Goal: Book appointment/travel/reservation

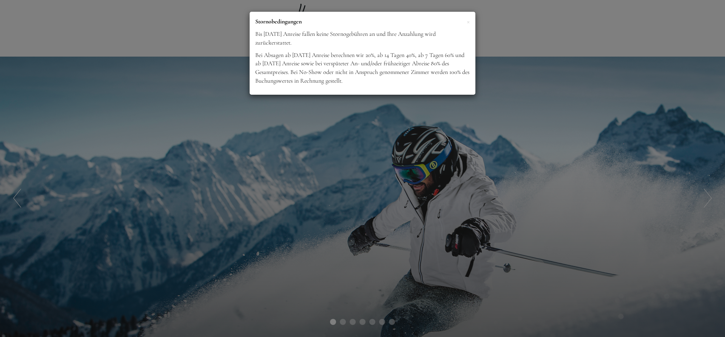
click at [412, 73] on p "Bei Absagen ab [DATE] Anreise berechnen wir 20%, ab 14 Tagen 40%, ab 7 Tagen 60…" at bounding box center [362, 68] width 214 height 34
click at [469, 22] on span "×" at bounding box center [468, 21] width 3 height 9
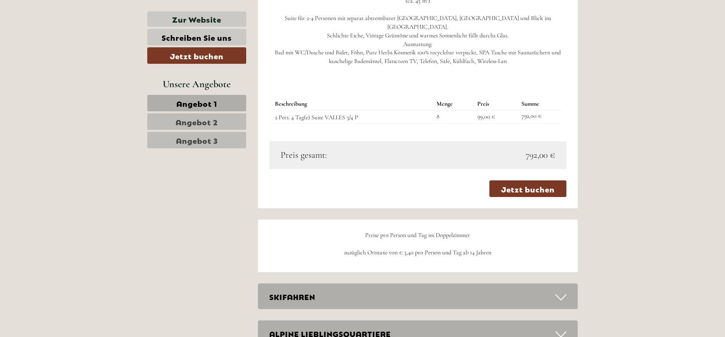
scroll to position [1810, 0]
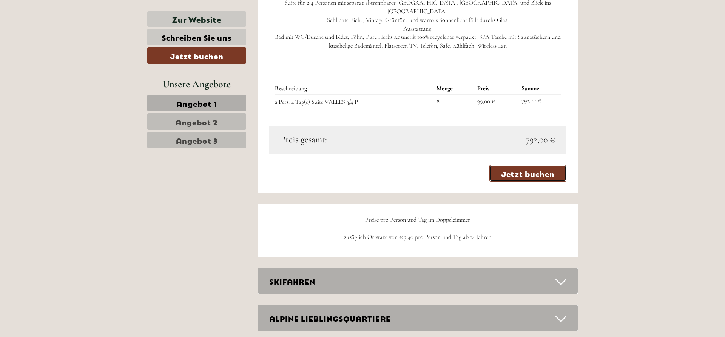
click at [535, 178] on link "Jetzt buchen" at bounding box center [527, 173] width 77 height 17
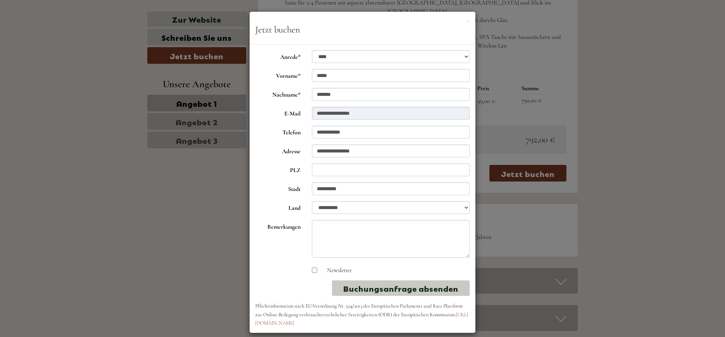
drag, startPoint x: 655, startPoint y: 153, endPoint x: 657, endPoint y: 157, distance: 4.6
click at [656, 157] on div "**********" at bounding box center [362, 168] width 725 height 337
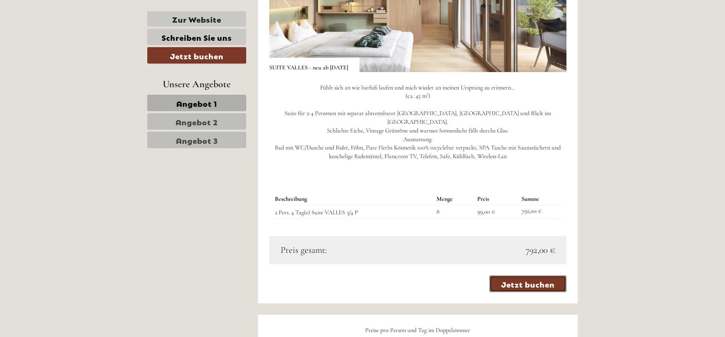
scroll to position [1771, 0]
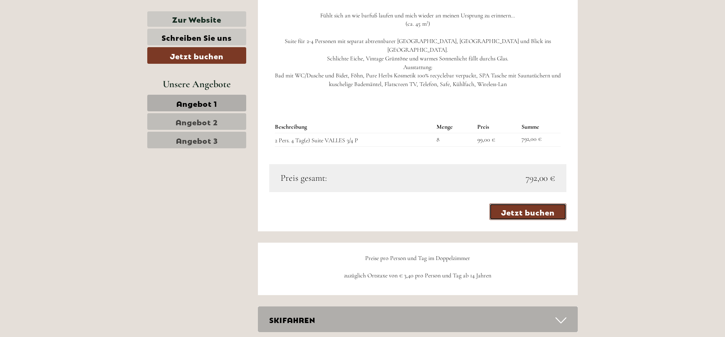
click at [523, 217] on link "Jetzt buchen" at bounding box center [527, 211] width 77 height 17
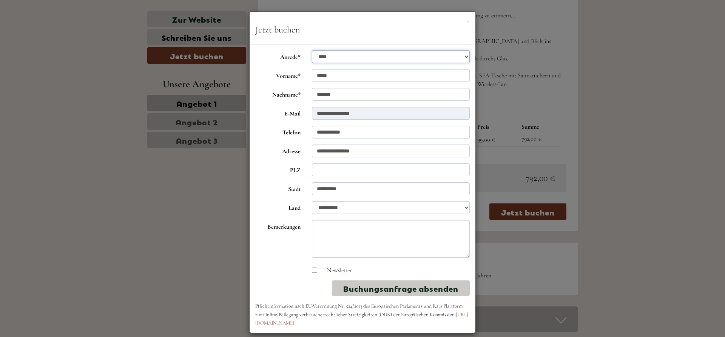
click at [312, 50] on select "**********" at bounding box center [391, 56] width 158 height 13
click option "****" at bounding box center [0, 0] width 0 height 0
click at [335, 75] on input "*****" at bounding box center [391, 75] width 158 height 13
click at [343, 93] on input "*******" at bounding box center [391, 94] width 158 height 13
click at [375, 106] on form "**********" at bounding box center [362, 188] width 214 height 277
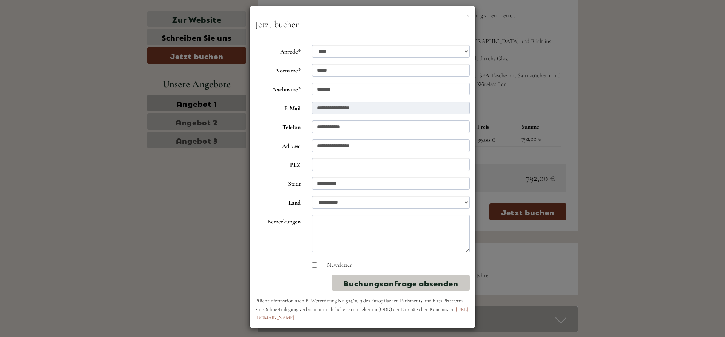
scroll to position [8, 0]
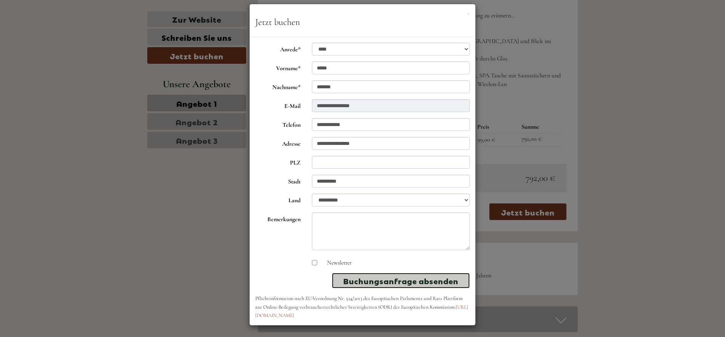
click at [402, 281] on button "Buchungsanfrage absenden" at bounding box center [401, 280] width 138 height 15
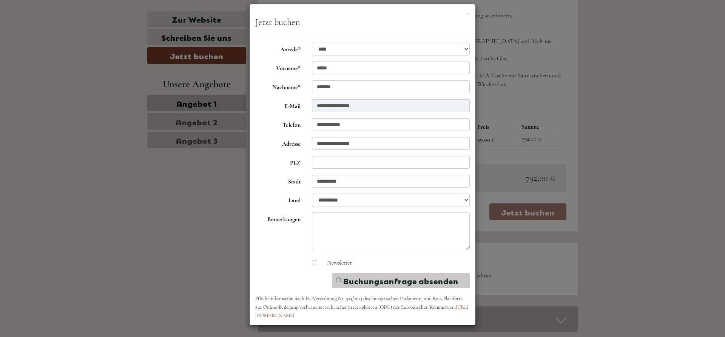
scroll to position [0, 0]
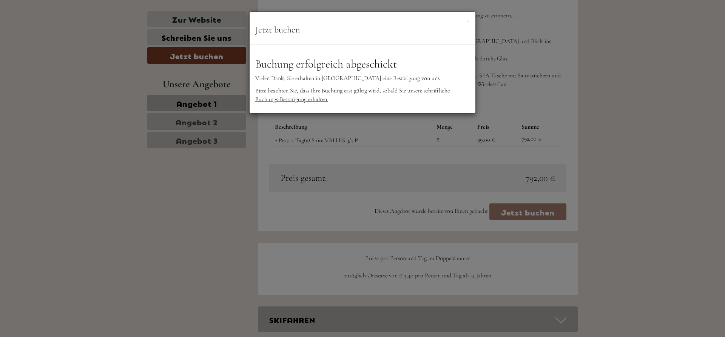
click at [399, 52] on div "**********" at bounding box center [363, 79] width 226 height 69
click at [256, 208] on div "**********" at bounding box center [362, 168] width 725 height 337
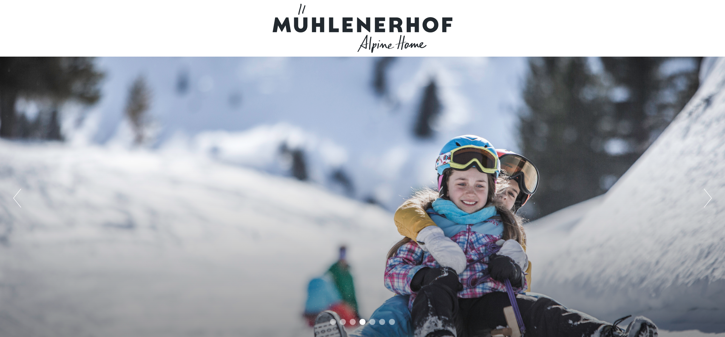
scroll to position [116, 0]
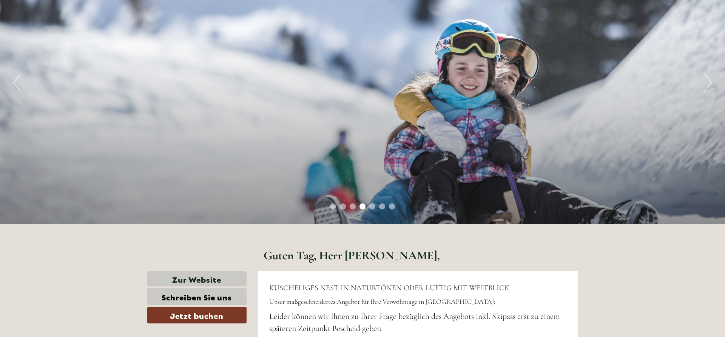
click at [707, 81] on button "Next" at bounding box center [708, 82] width 8 height 19
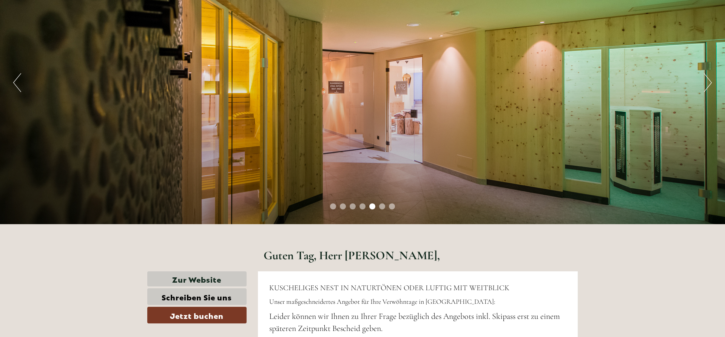
click at [707, 81] on button "Next" at bounding box center [708, 82] width 8 height 19
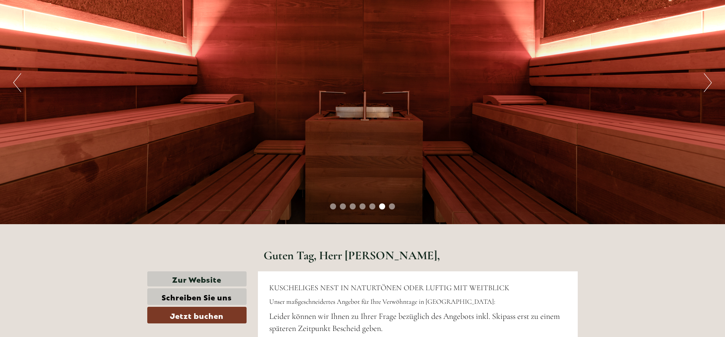
click at [707, 81] on button "Next" at bounding box center [708, 82] width 8 height 19
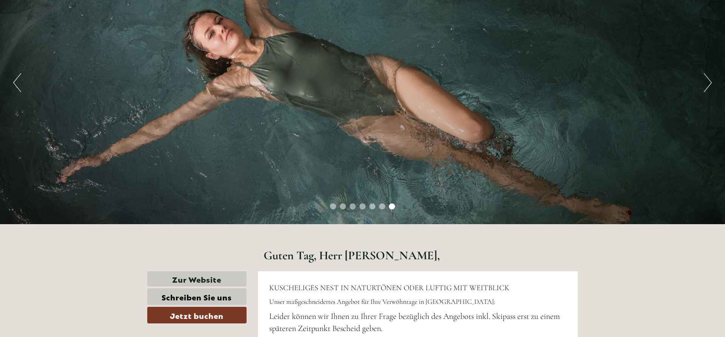
click at [708, 81] on button "Next" at bounding box center [708, 82] width 8 height 19
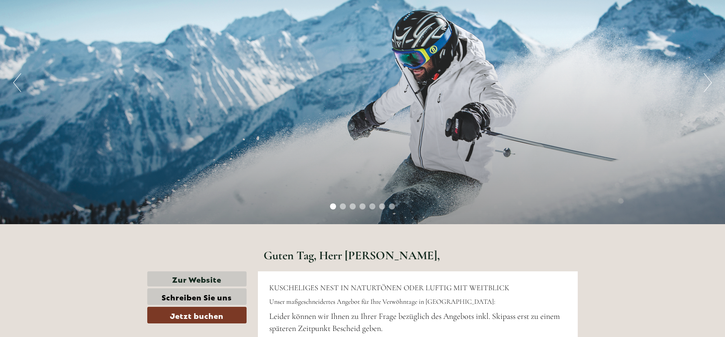
scroll to position [0, 0]
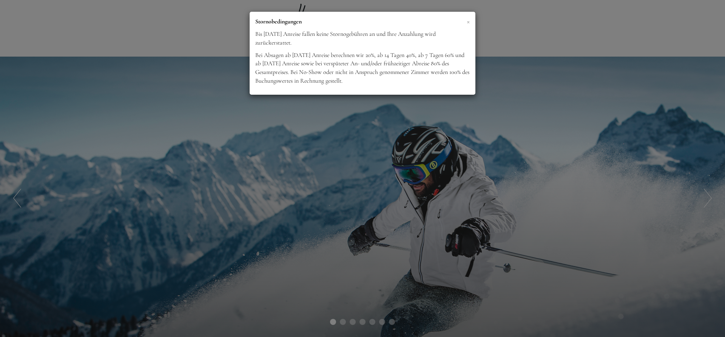
click at [468, 23] on span "×" at bounding box center [468, 21] width 3 height 9
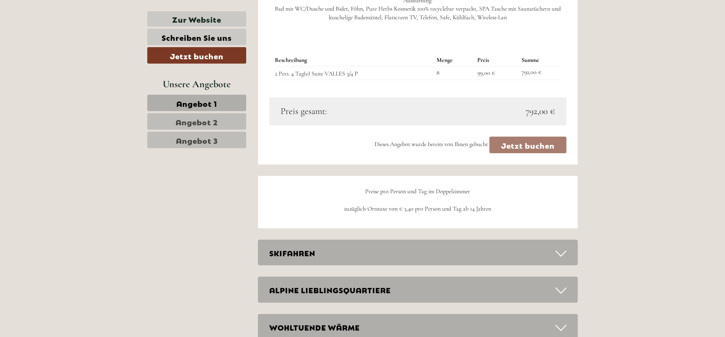
scroll to position [1887, 0]
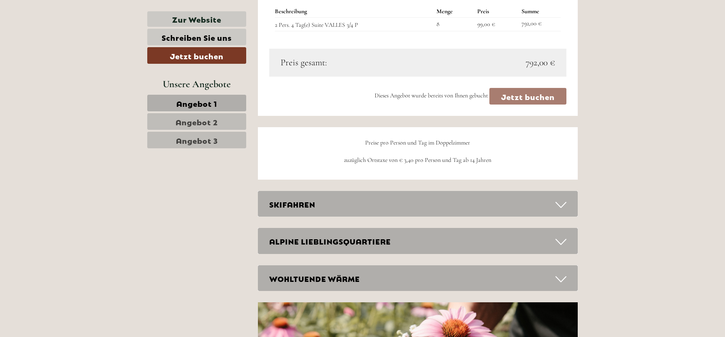
click at [529, 96] on div "Dieses Angebot wurde bereits von Ihnen gebucht Jetzt buchen" at bounding box center [417, 96] width 297 height 17
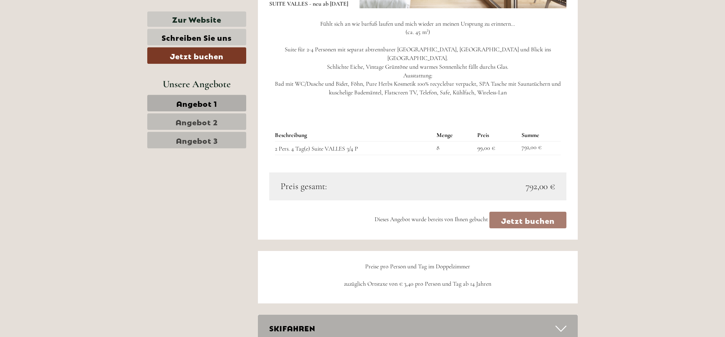
scroll to position [1755, 0]
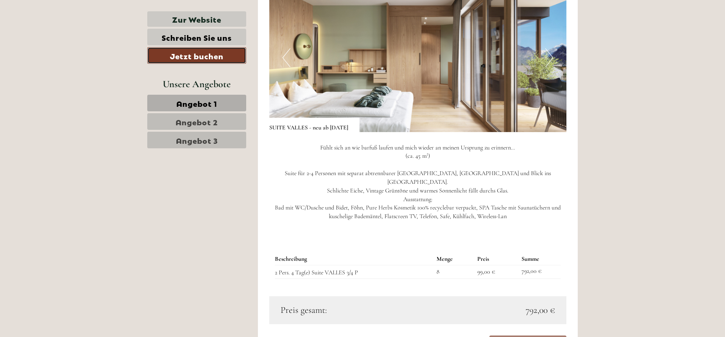
click at [204, 57] on link "Jetzt buchen" at bounding box center [196, 55] width 99 height 17
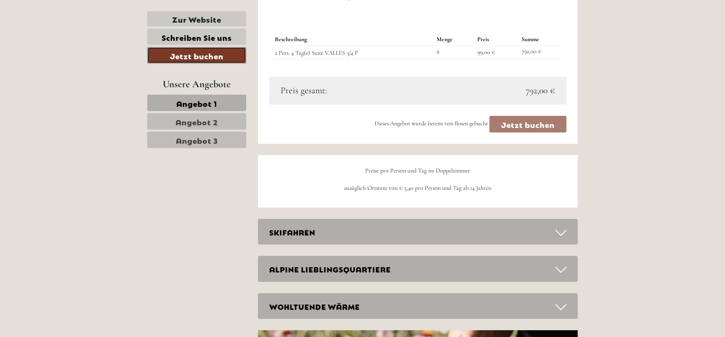
scroll to position [1885, 0]
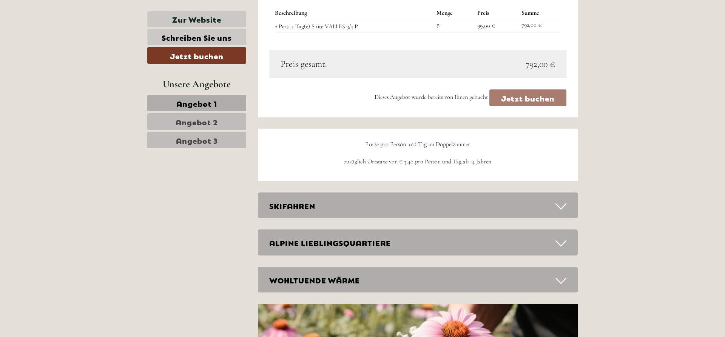
click at [562, 205] on icon at bounding box center [560, 206] width 11 height 13
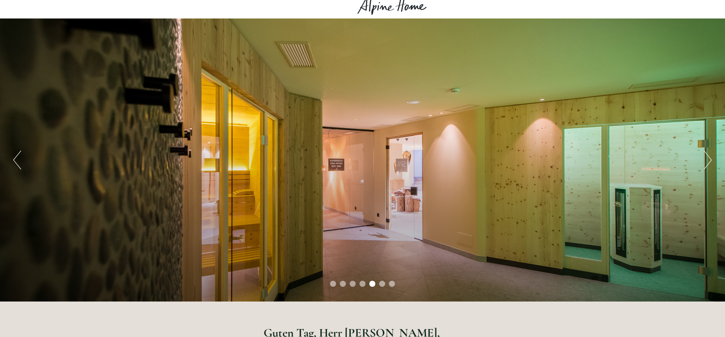
scroll to position [77, 0]
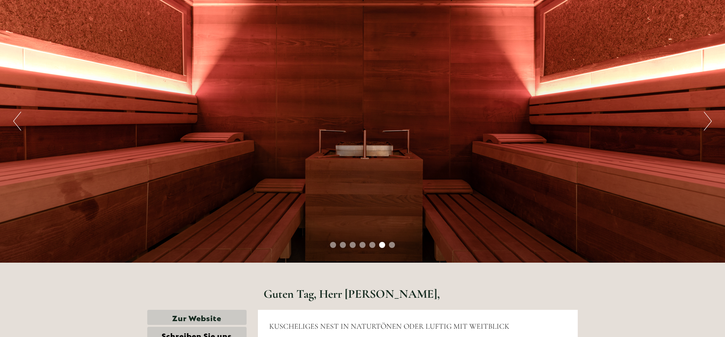
click at [708, 121] on button "Next" at bounding box center [708, 121] width 8 height 19
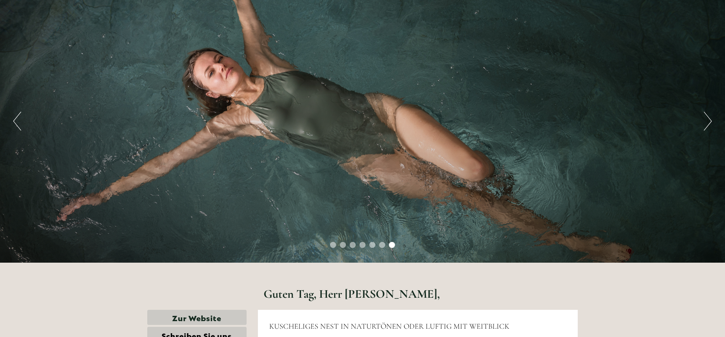
click at [708, 121] on button "Next" at bounding box center [708, 121] width 8 height 19
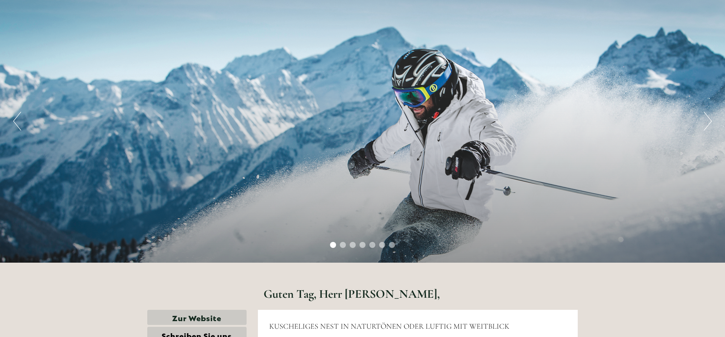
click at [709, 121] on button "Next" at bounding box center [708, 121] width 8 height 19
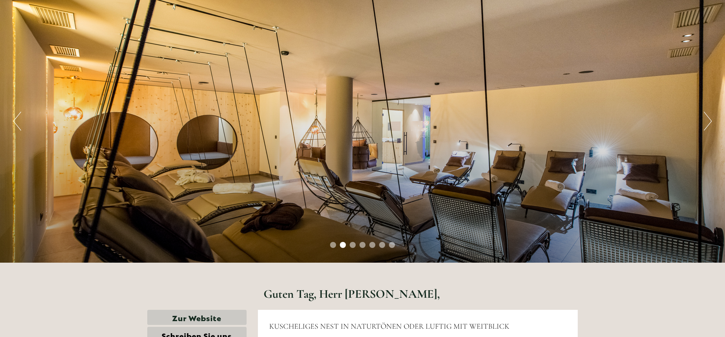
click at [709, 121] on button "Next" at bounding box center [708, 121] width 8 height 19
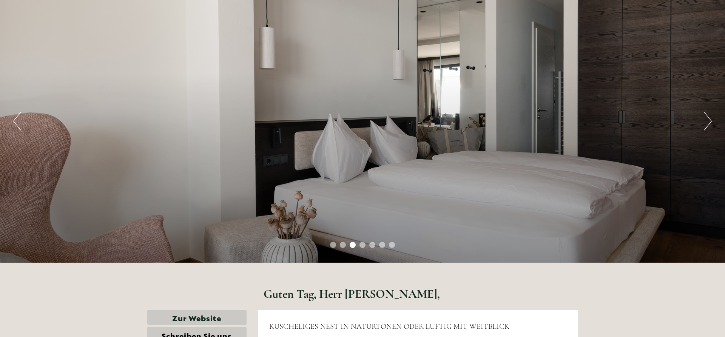
click at [709, 121] on button "Next" at bounding box center [708, 121] width 8 height 19
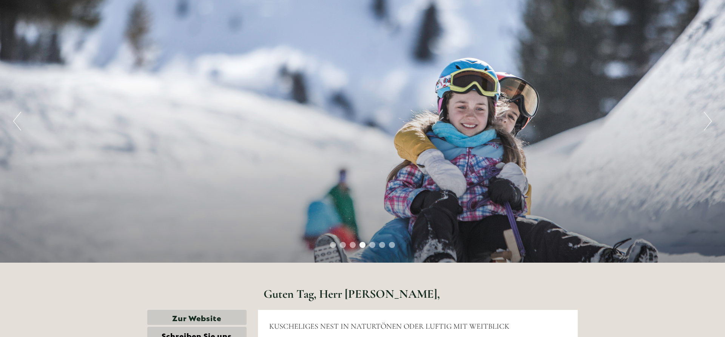
scroll to position [0, 0]
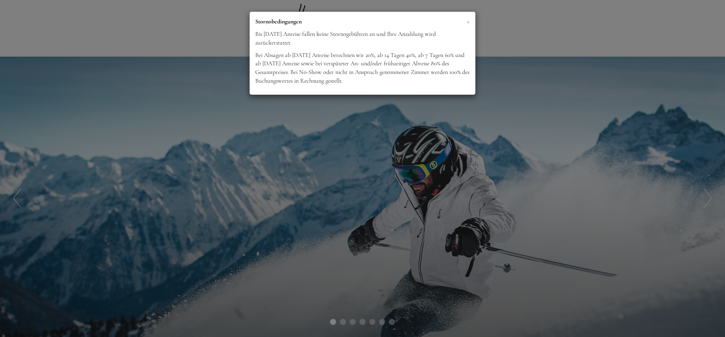
click at [469, 24] on span "×" at bounding box center [468, 21] width 3 height 9
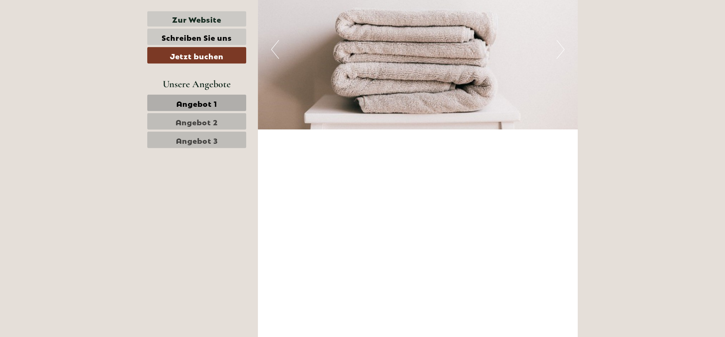
scroll to position [2233, 0]
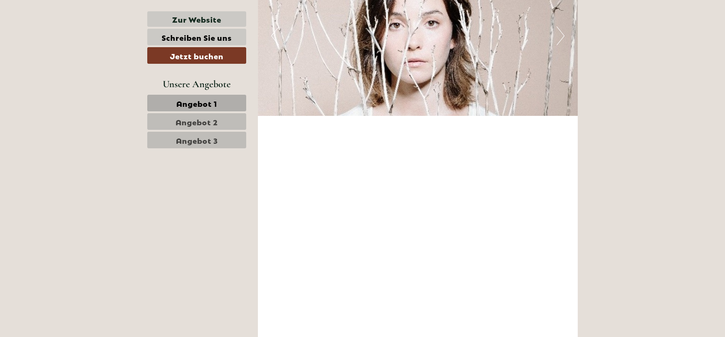
click at [202, 140] on span "Angebot 3" at bounding box center [197, 140] width 42 height 11
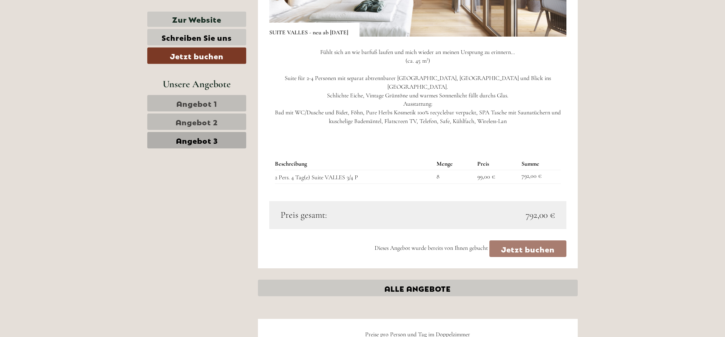
scroll to position [761, 0]
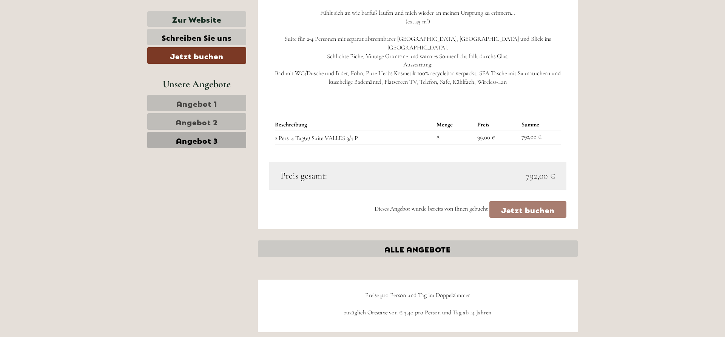
click at [530, 210] on div "Dieses Angebot wurde bereits von Ihnen gebucht Jetzt buchen" at bounding box center [417, 209] width 297 height 17
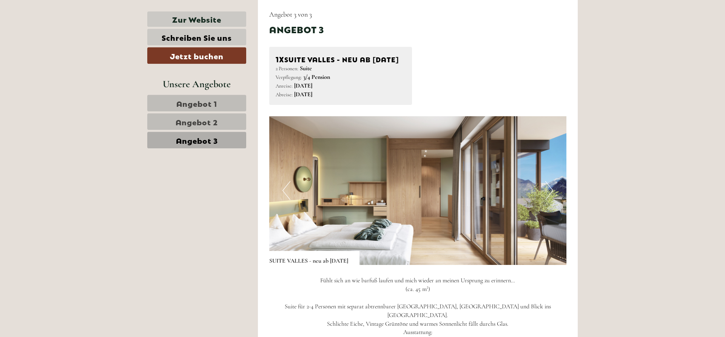
scroll to position [492, 0]
